Goal: Task Accomplishment & Management: Use online tool/utility

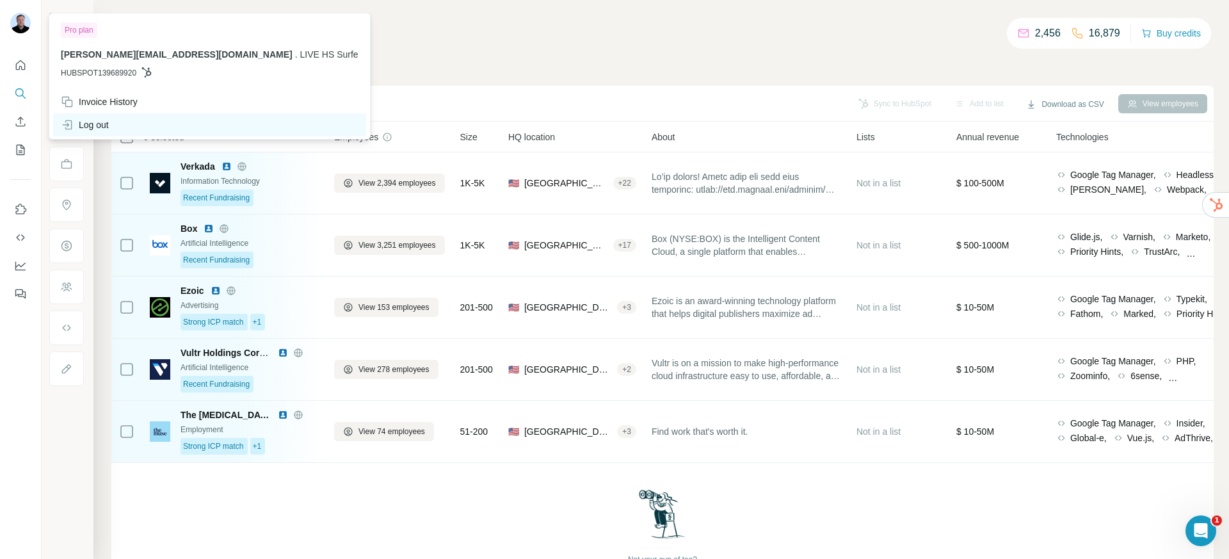
click at [114, 115] on div "Log out" at bounding box center [209, 124] width 313 height 23
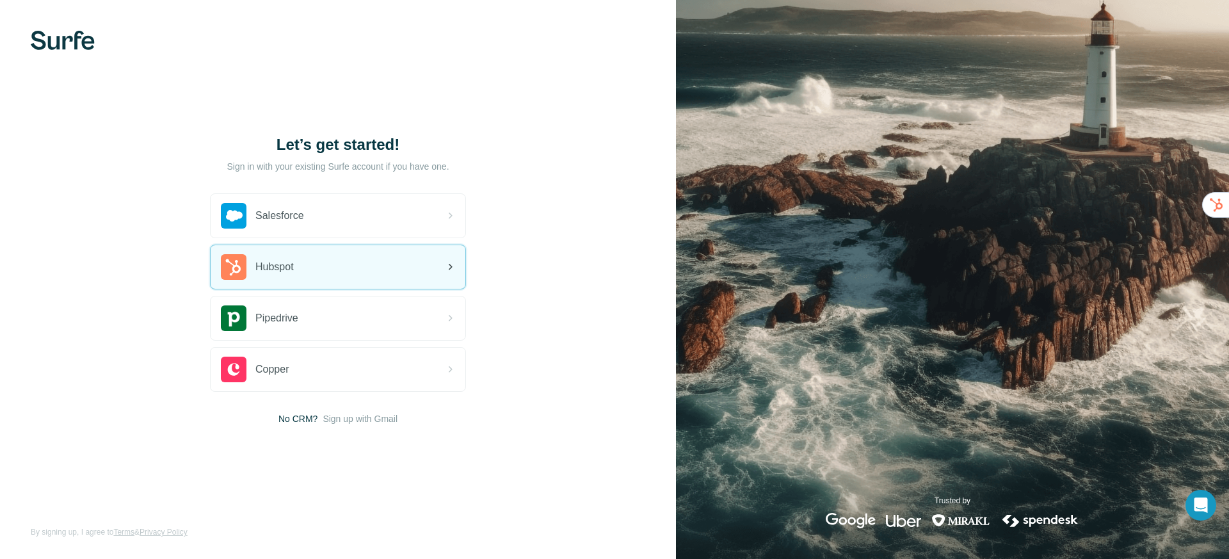
click at [294, 278] on div "Hubspot" at bounding box center [257, 267] width 73 height 26
